Goal: Task Accomplishment & Management: Use online tool/utility

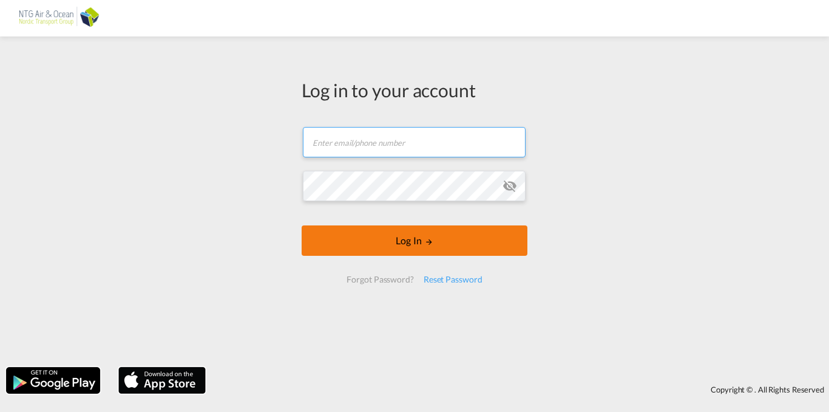
type input "[EMAIL_ADDRESS][DOMAIN_NAME]"
click at [415, 247] on button "Log In" at bounding box center [415, 240] width 226 height 30
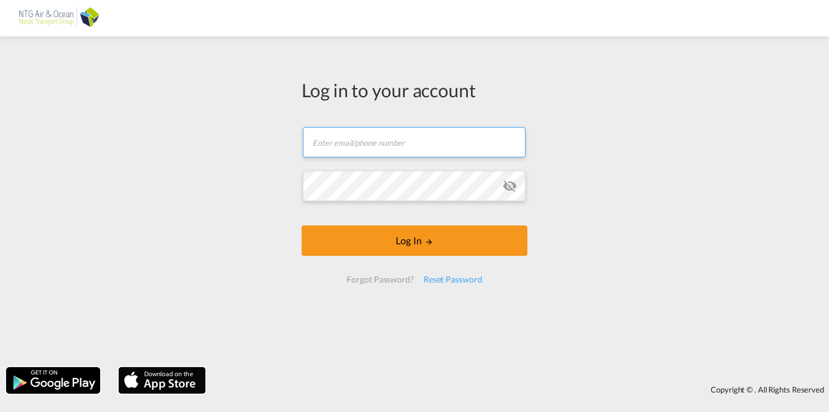
type input "[EMAIL_ADDRESS][DOMAIN_NAME]"
click at [557, 150] on div "Log in to your account [EMAIL_ADDRESS][DOMAIN_NAME] Email field is required Pas…" at bounding box center [414, 201] width 829 height 318
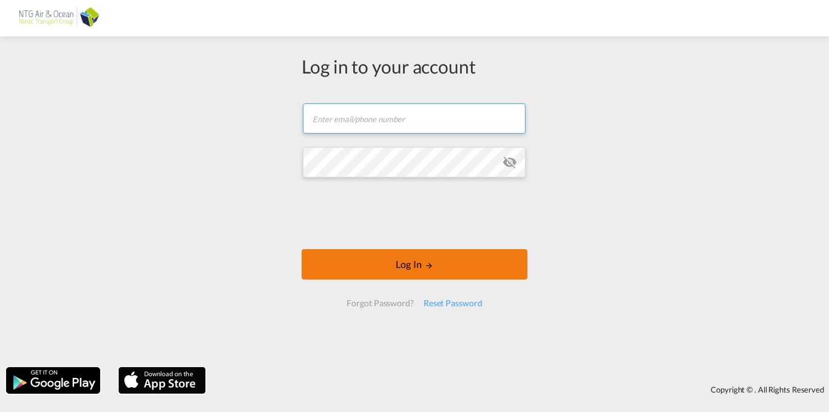
type input "[EMAIL_ADDRESS][DOMAIN_NAME]"
click at [408, 268] on button "Log In" at bounding box center [415, 264] width 226 height 30
